Goal: Transaction & Acquisition: Purchase product/service

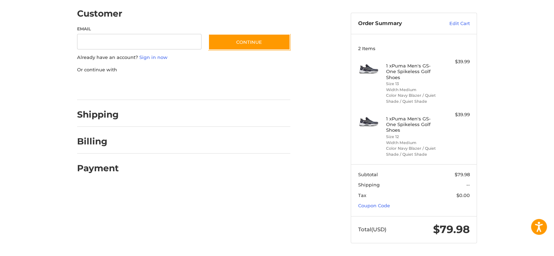
click at [0, 256] on div at bounding box center [0, 257] width 0 height 0
drag, startPoint x: 394, startPoint y: 64, endPoint x: 429, endPoint y: 76, distance: 37.0
click at [429, 76] on h4 "1 x Puma Men's GS-One Spikeless Golf Shoes" at bounding box center [413, 71] width 54 height 17
copy h4 "Puma Men's GS-One Spikeless Golf Shoes"
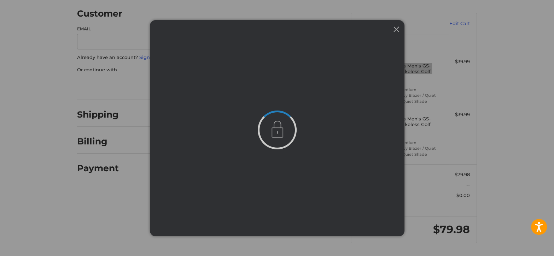
scroll to position [0, 0]
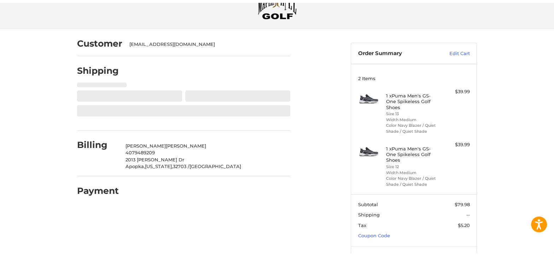
scroll to position [32, 0]
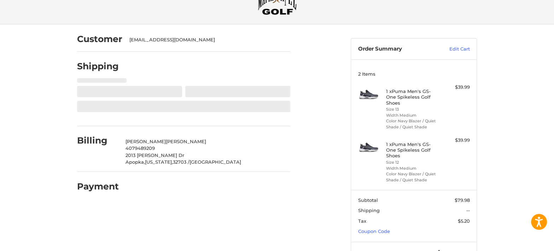
select select "**"
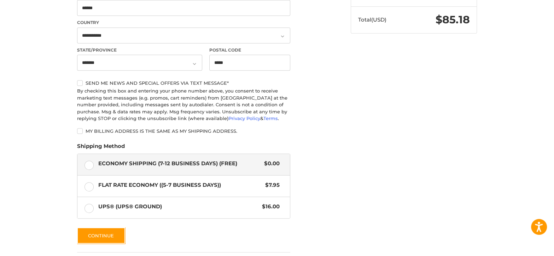
scroll to position [268, 0]
click at [99, 234] on button "Continue" at bounding box center [101, 235] width 48 height 16
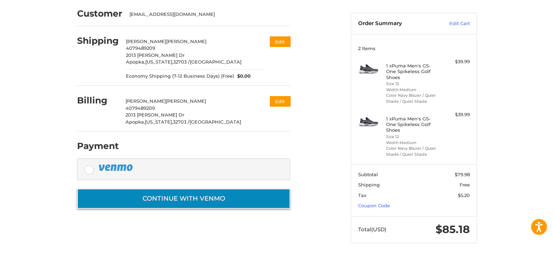
click at [241, 197] on button "Continue with Venmo" at bounding box center [183, 199] width 213 height 20
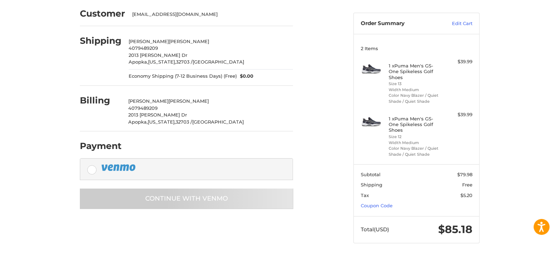
scroll to position [0, 0]
